Goal: Obtain resource: Download file/media

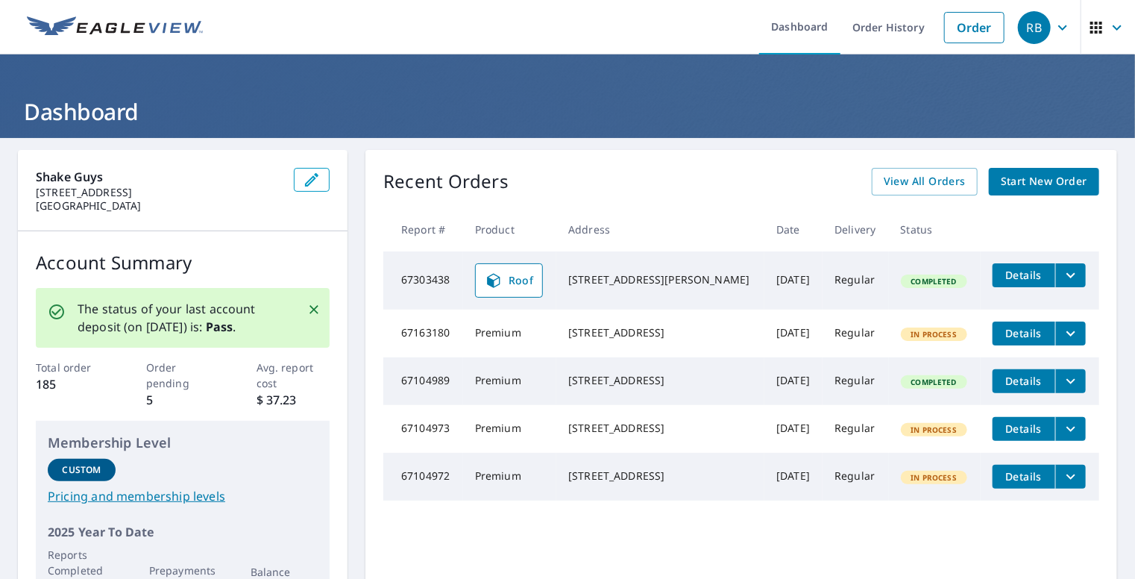
click at [918, 336] on span "In Process" at bounding box center [934, 334] width 64 height 10
click at [1062, 280] on icon "filesDropdownBtn-67303438" at bounding box center [1071, 275] width 18 height 18
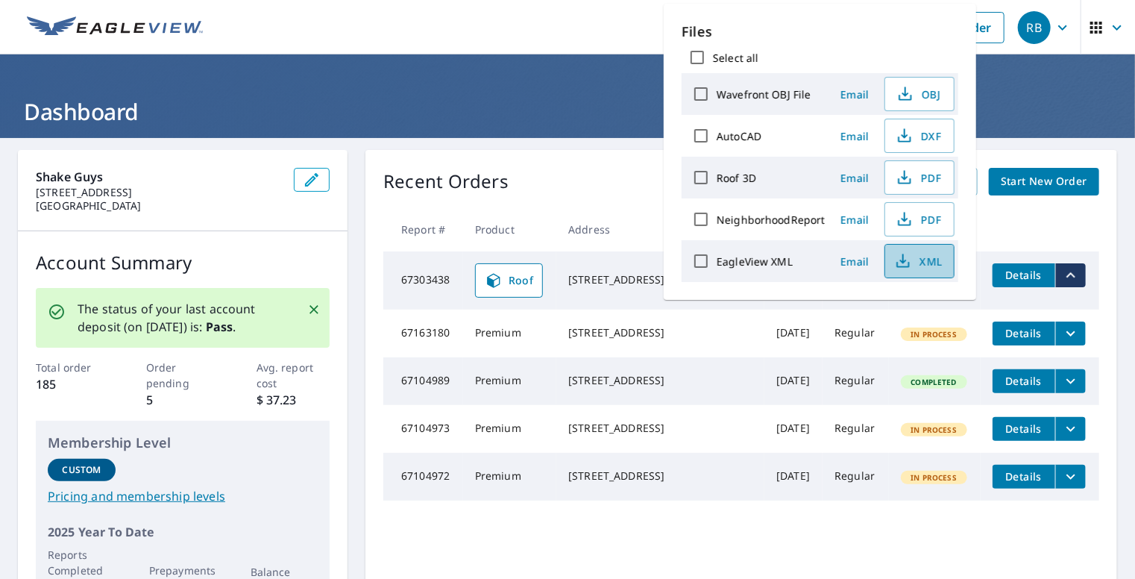
click at [899, 263] on icon "button" at bounding box center [903, 261] width 18 height 18
click at [899, 175] on icon "button" at bounding box center [905, 178] width 18 height 18
click at [1045, 233] on th at bounding box center [1040, 229] width 119 height 44
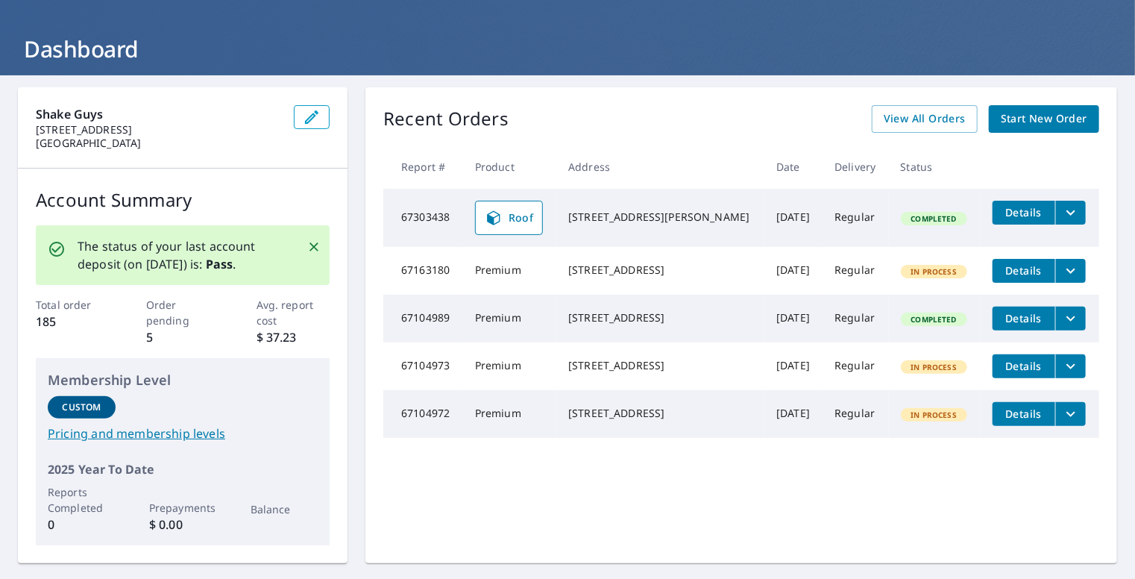
scroll to position [149, 0]
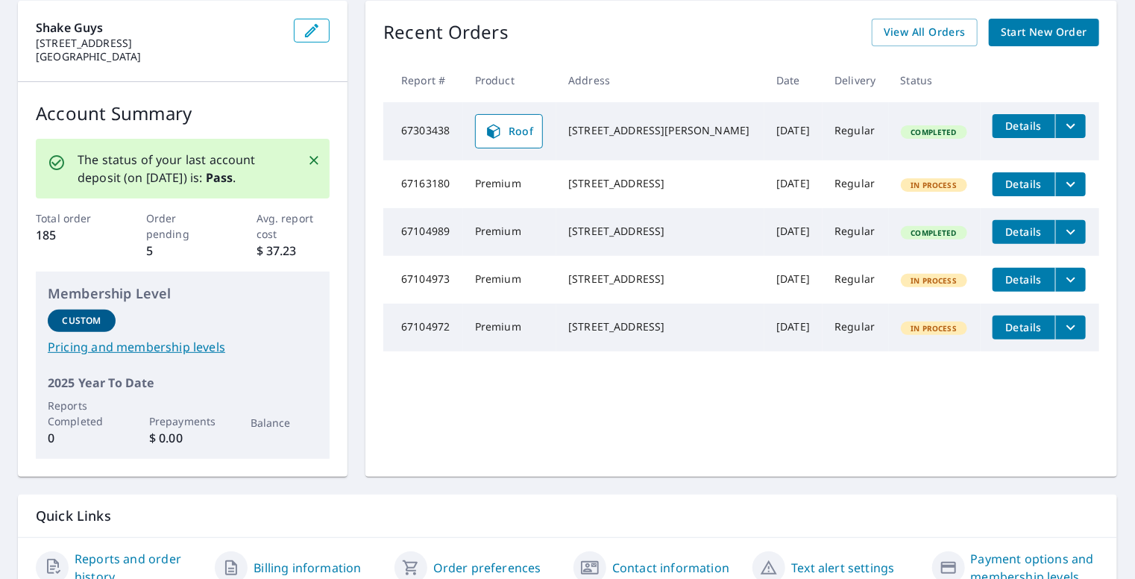
click at [98, 344] on link "Pricing and membership levels" at bounding box center [183, 347] width 270 height 18
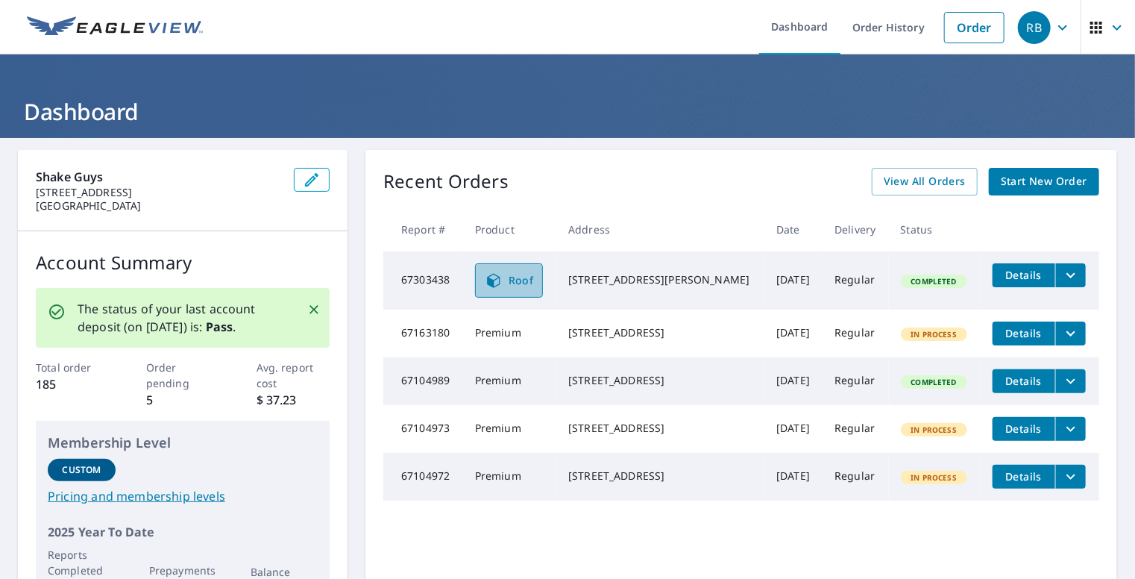
click at [532, 278] on link "Roof" at bounding box center [509, 280] width 69 height 34
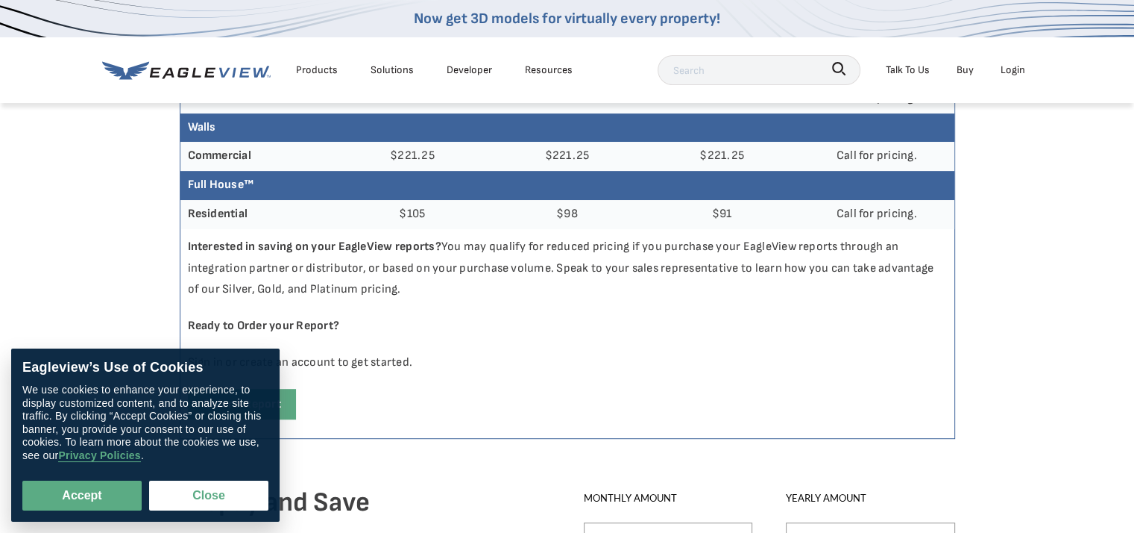
scroll to position [970, 0]
